Goal: Information Seeking & Learning: Learn about a topic

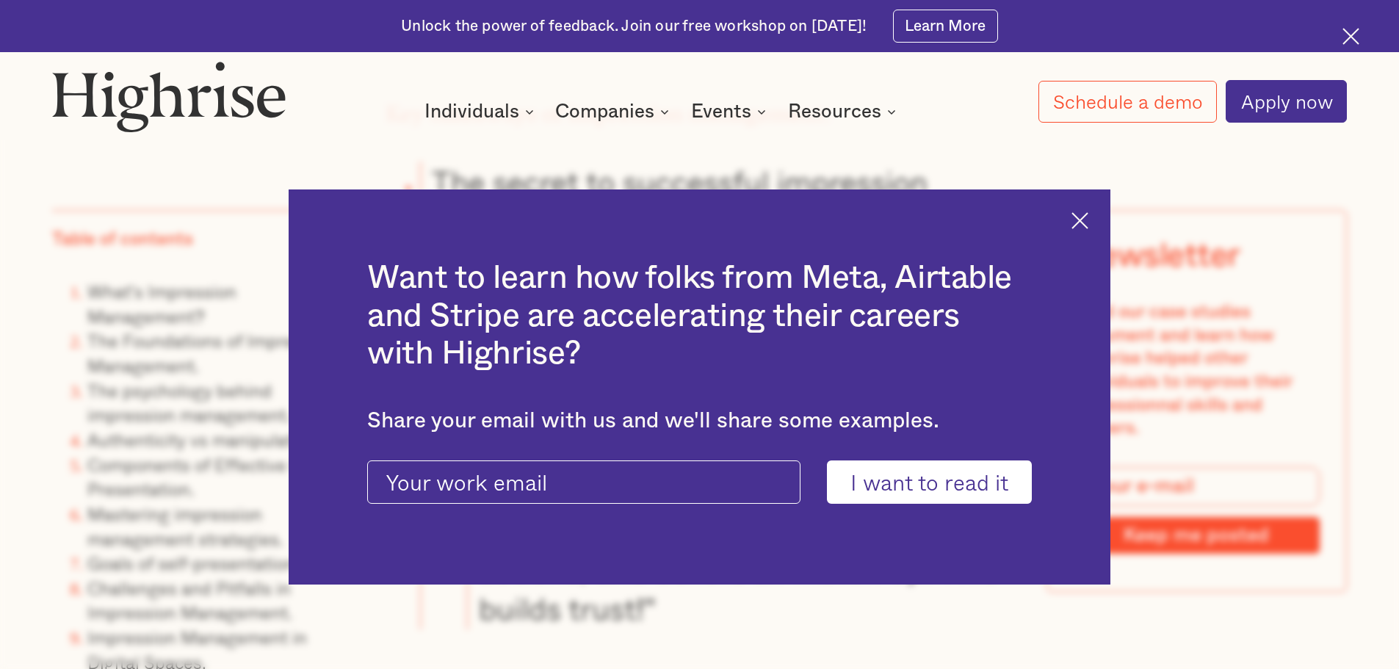
scroll to position [1396, 0]
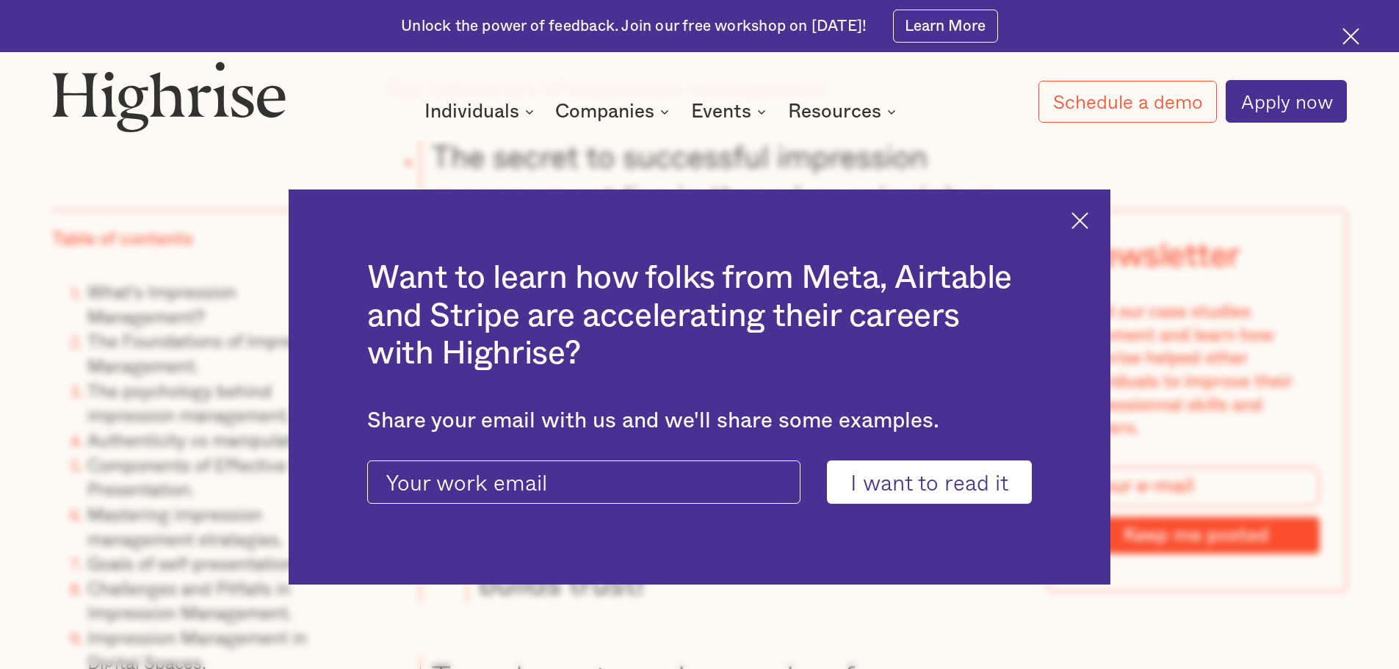
click at [1081, 214] on img at bounding box center [1080, 220] width 17 height 17
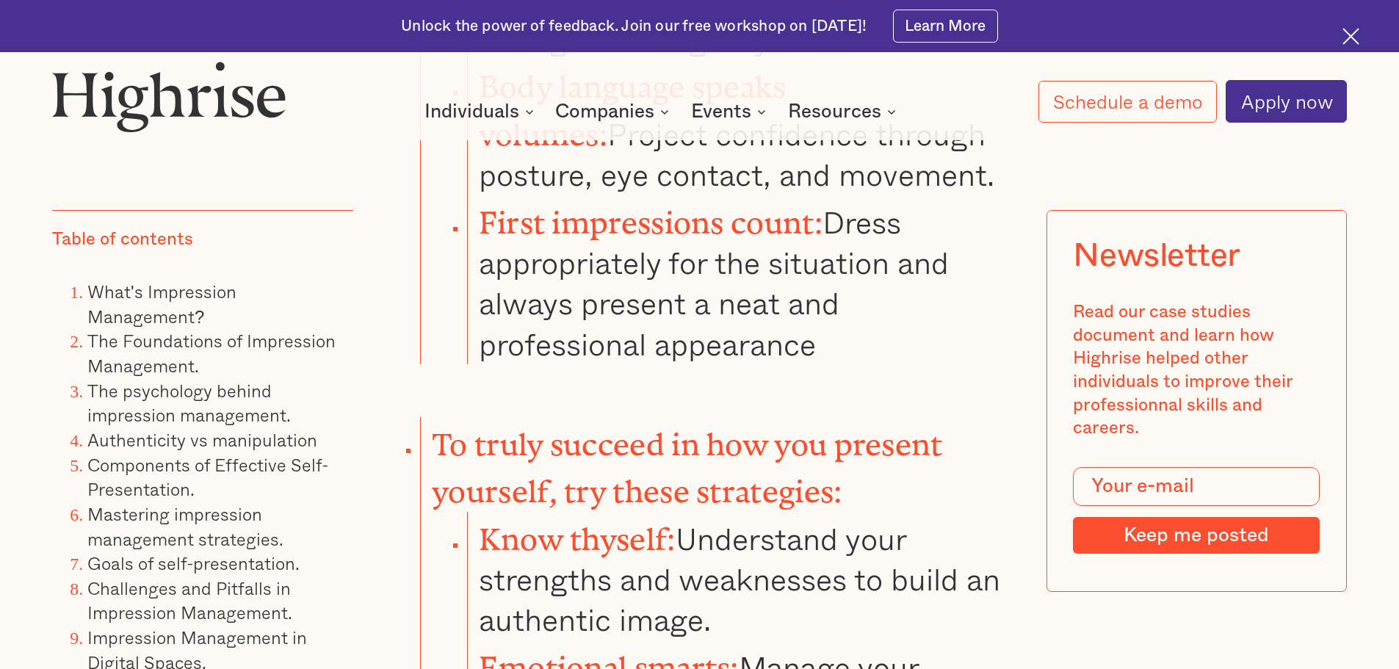
scroll to position [2204, 0]
click at [1362, 35] on div at bounding box center [1356, 39] width 26 height 26
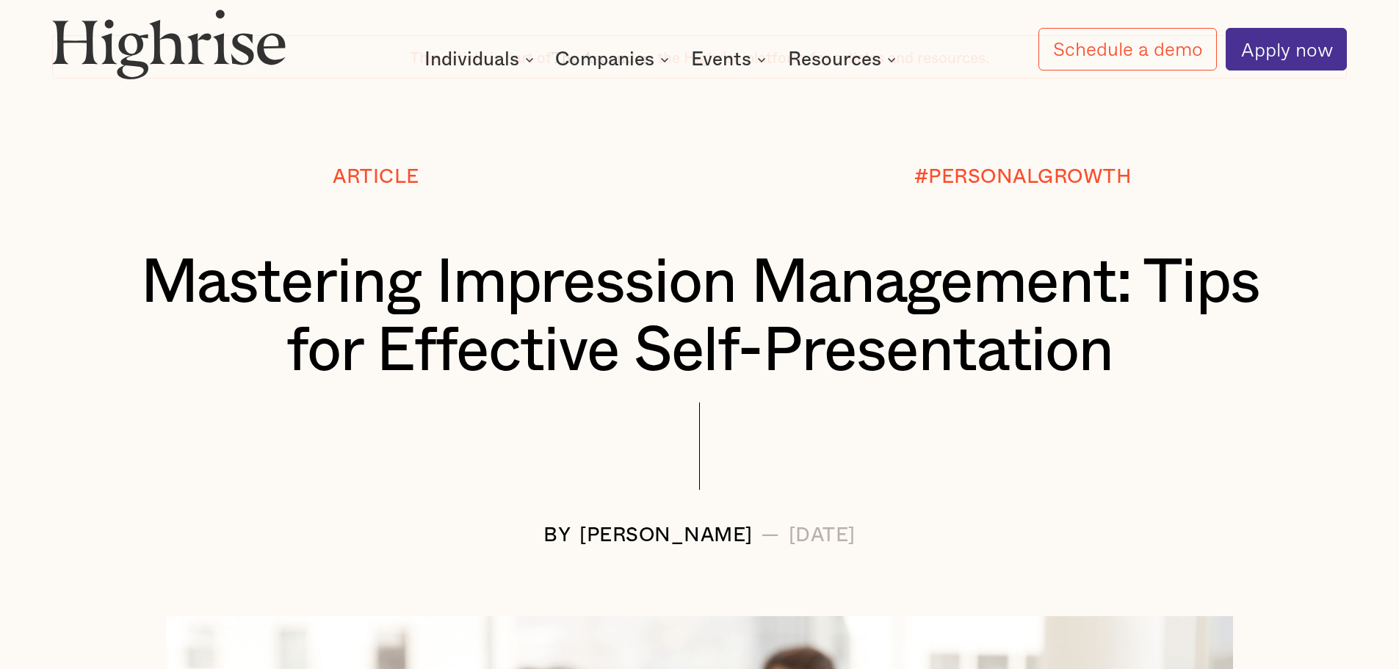
scroll to position [0, 0]
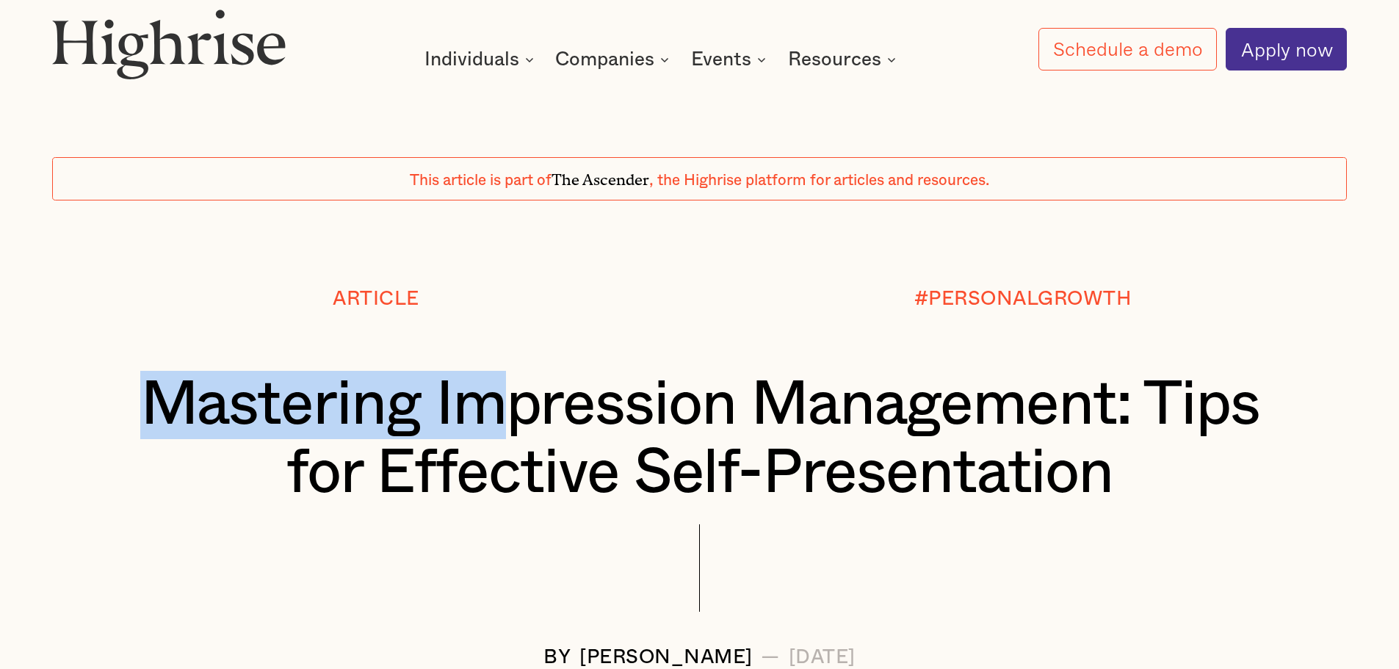
drag, startPoint x: 140, startPoint y: 396, endPoint x: 505, endPoint y: 434, distance: 366.3
click at [505, 434] on h1 "Mastering Impression Management: Tips for Effective Self-Presentation" at bounding box center [700, 439] width 1187 height 137
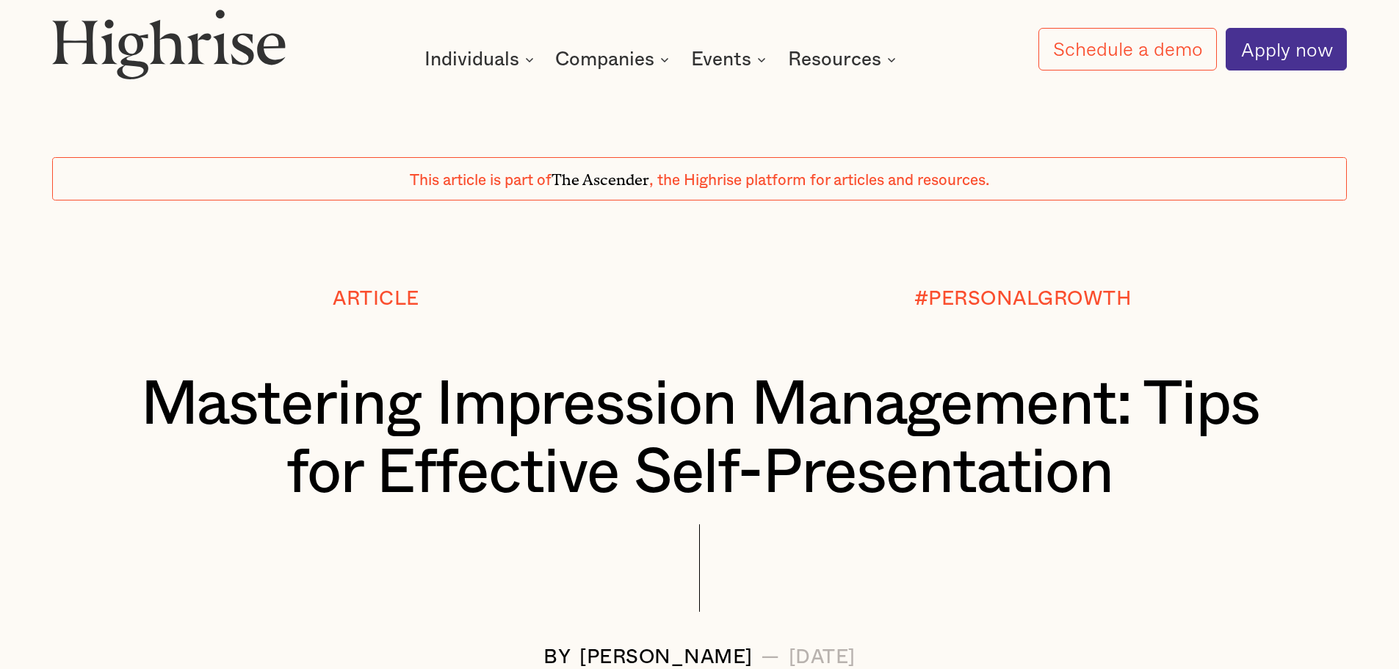
click at [495, 350] on div "Article" at bounding box center [375, 329] width 647 height 83
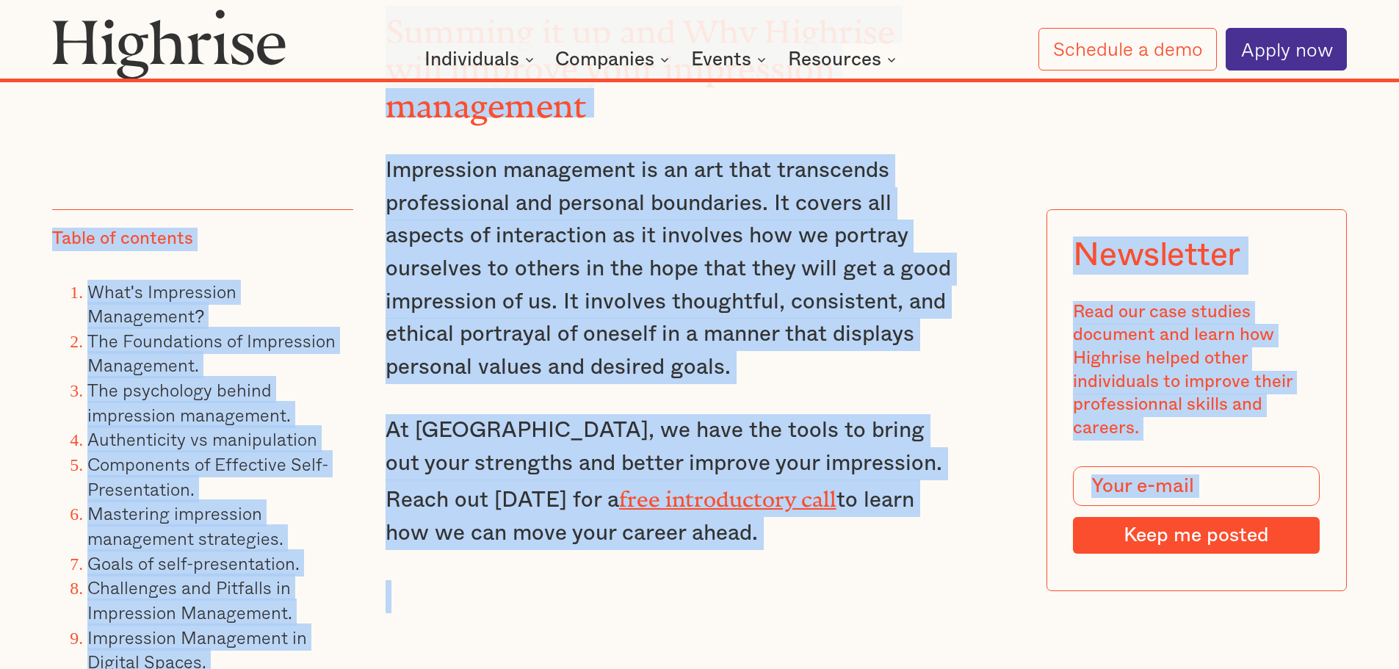
scroll to position [38173, 0]
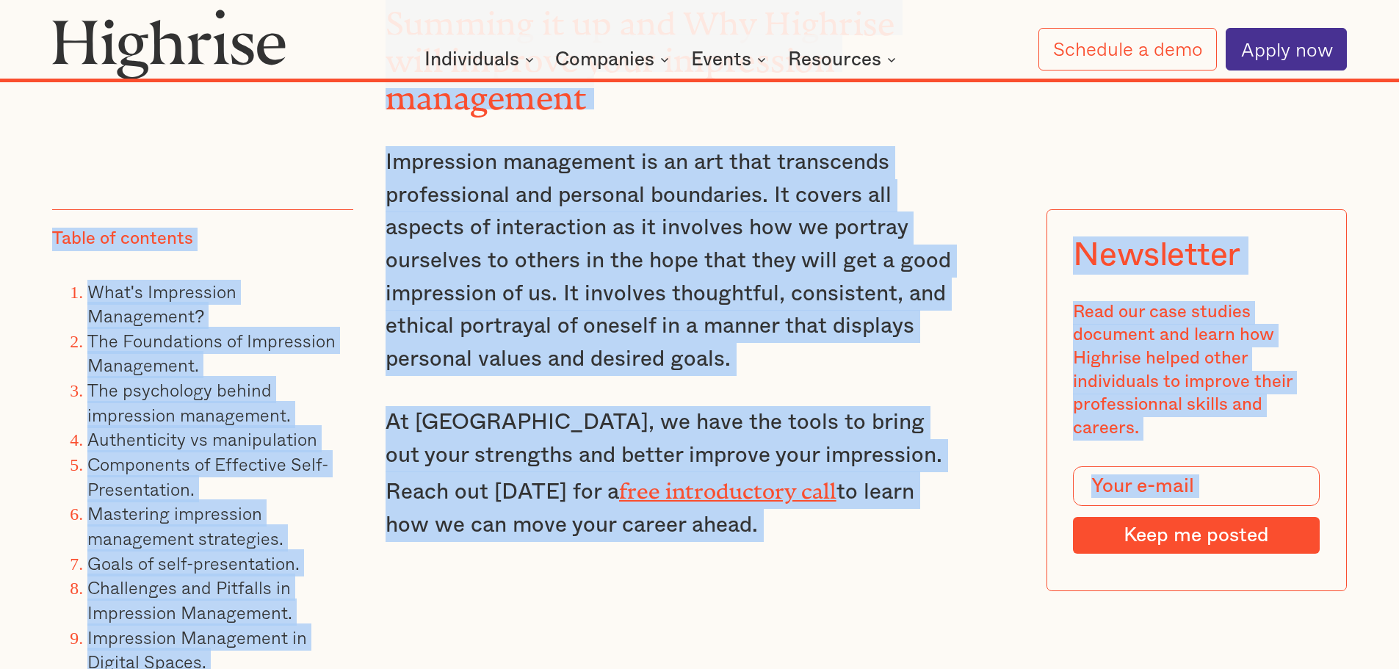
drag, startPoint x: 129, startPoint y: 383, endPoint x: 937, endPoint y: 324, distance: 810.9
copy div "Mastering Impression Management: Tips for Effective Self-Presentation BY Andrew…"
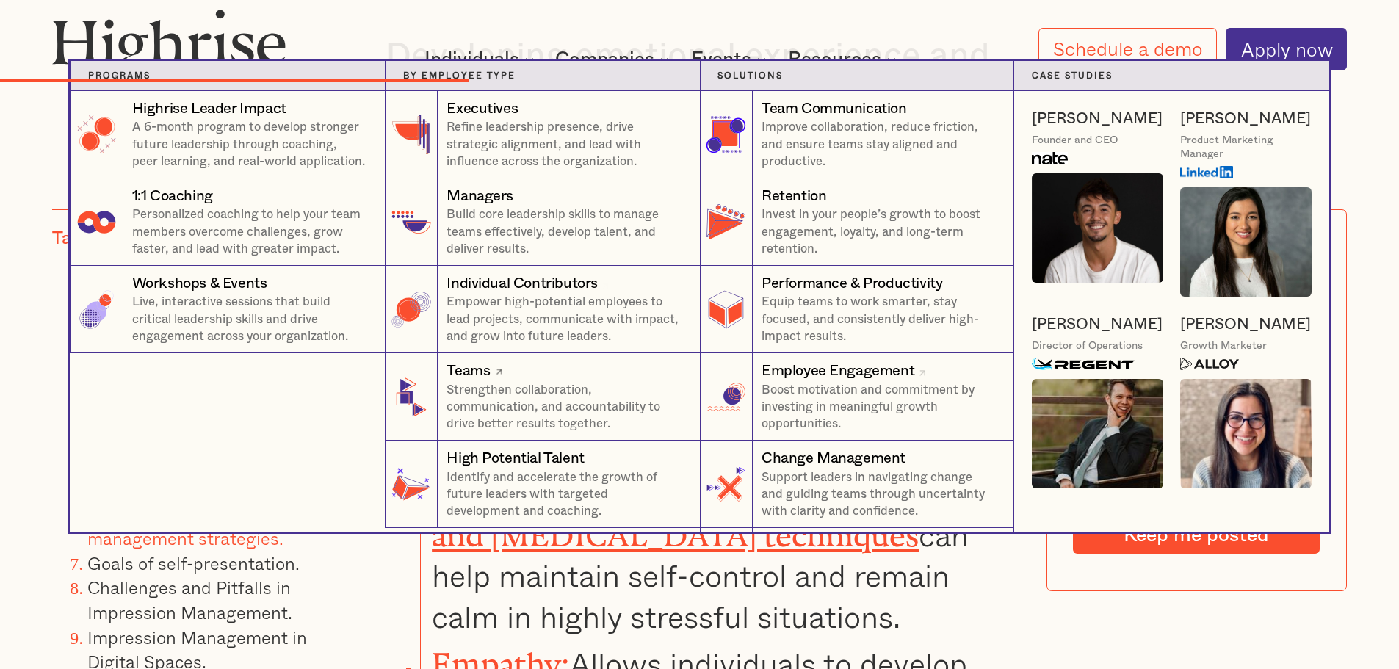
scroll to position [14242, 0]
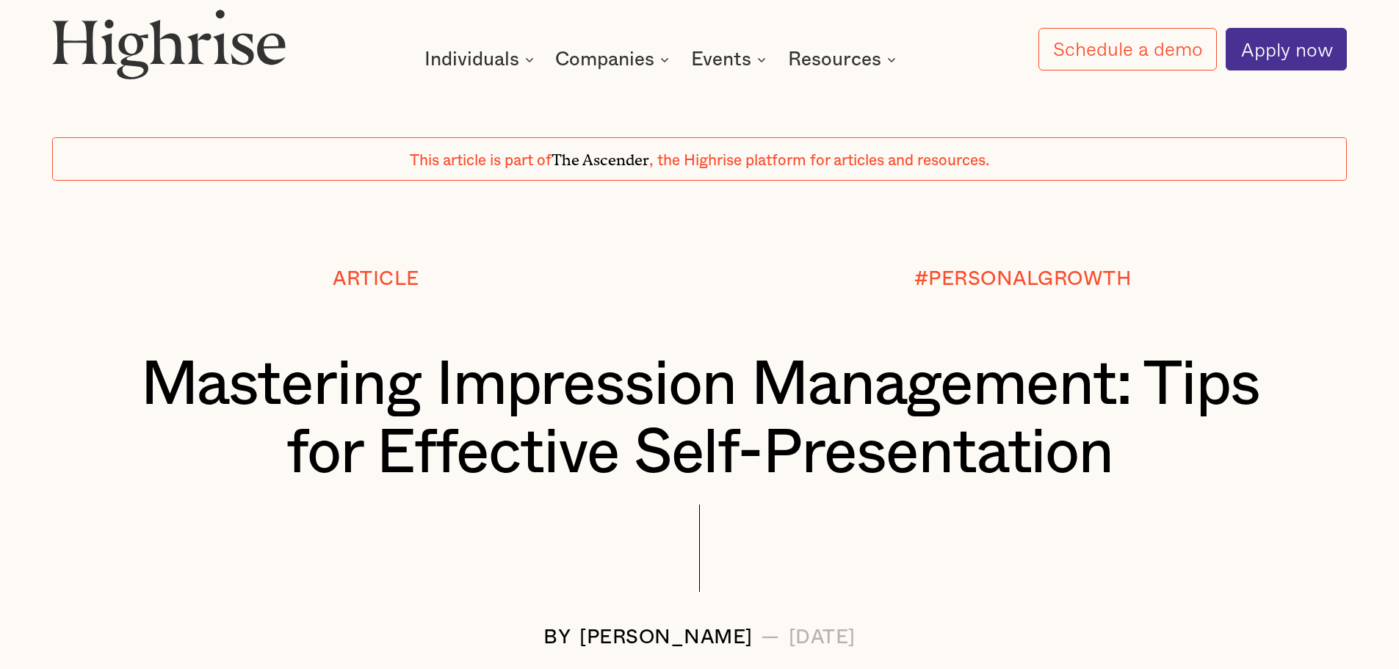
scroll to position [0, 0]
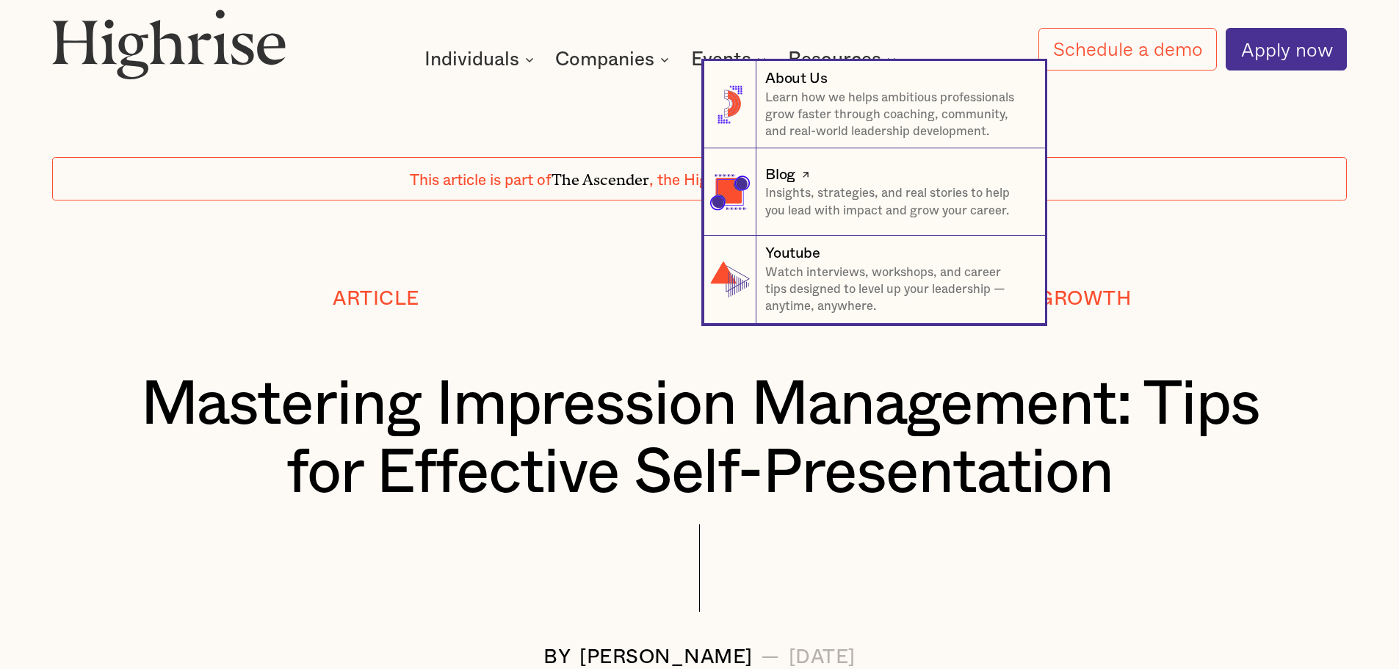
click at [908, 200] on p "Insights, strategies, and real stories to help you lead with impact and grow yo…" at bounding box center [896, 202] width 262 height 35
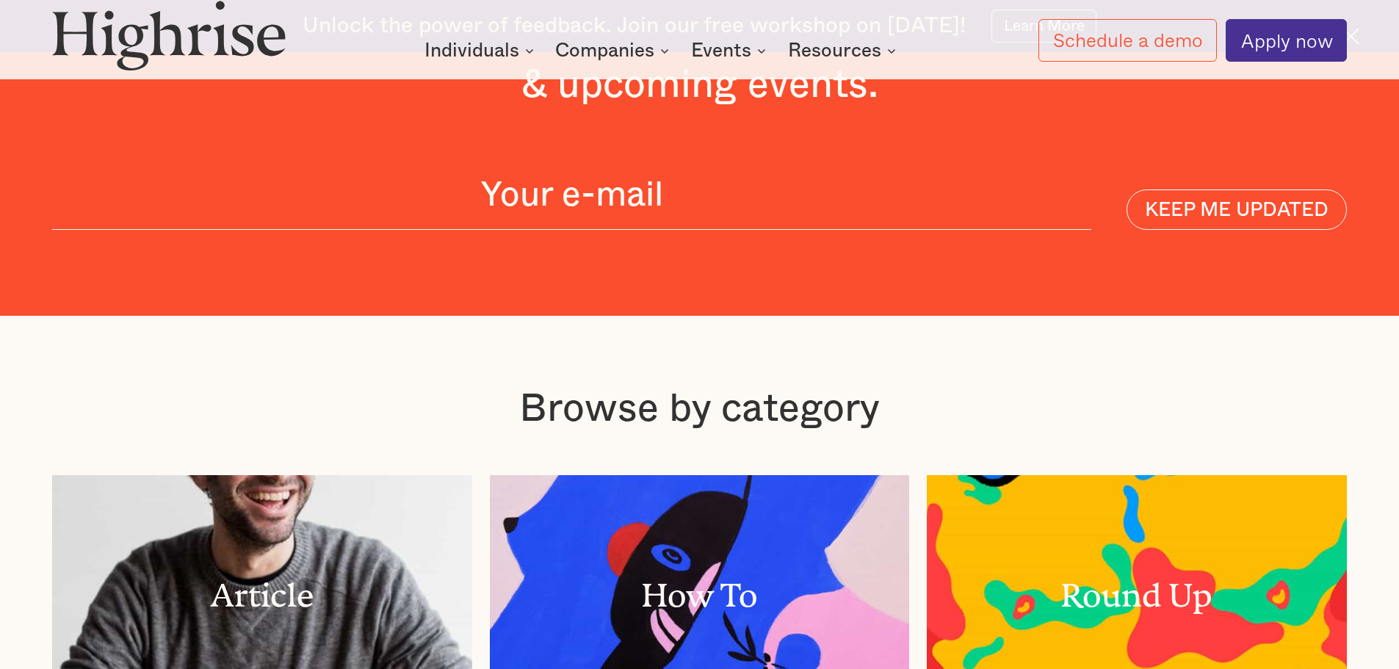
scroll to position [4404, 0]
